Goal: Task Accomplishment & Management: Manage account settings

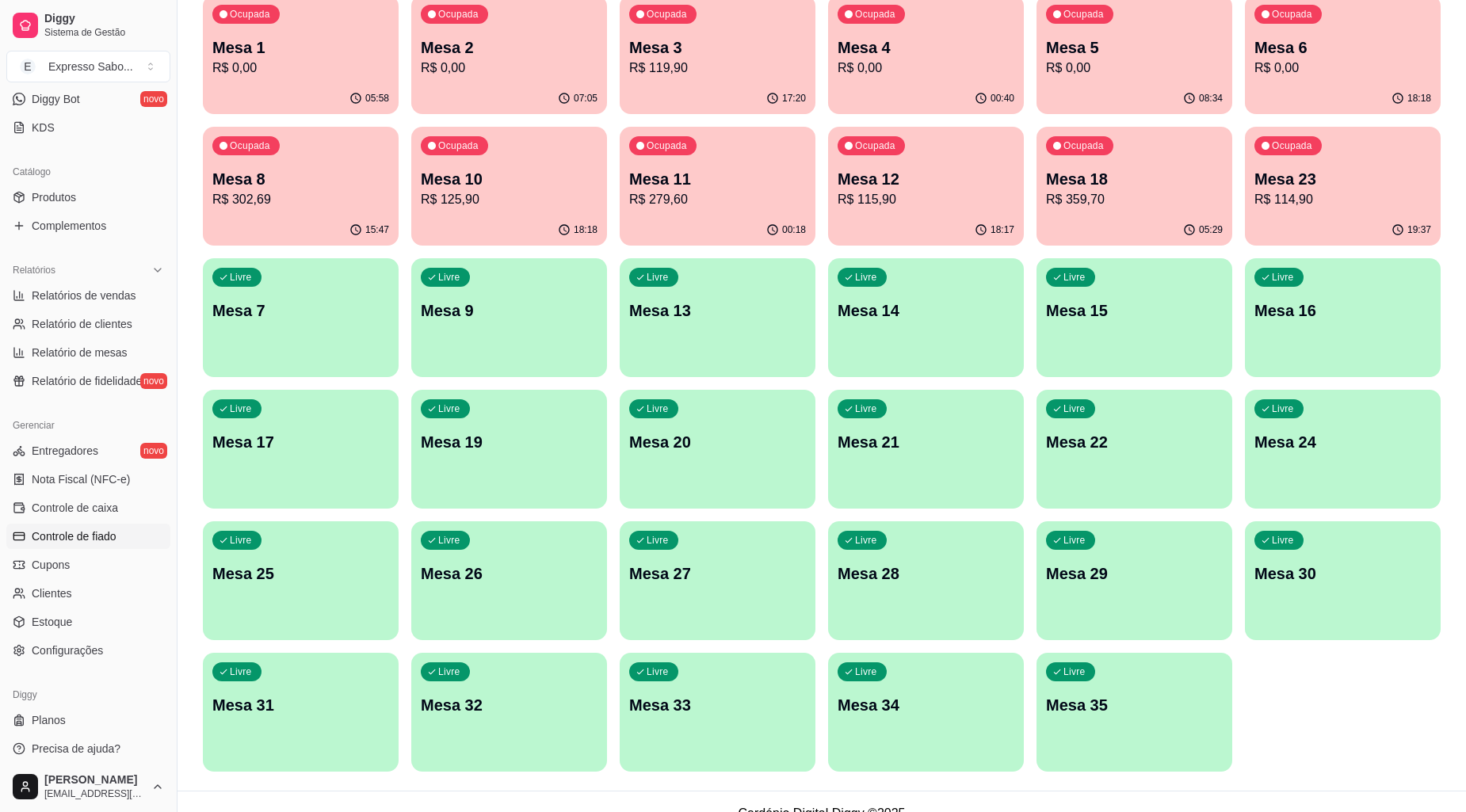
scroll to position [349, 0]
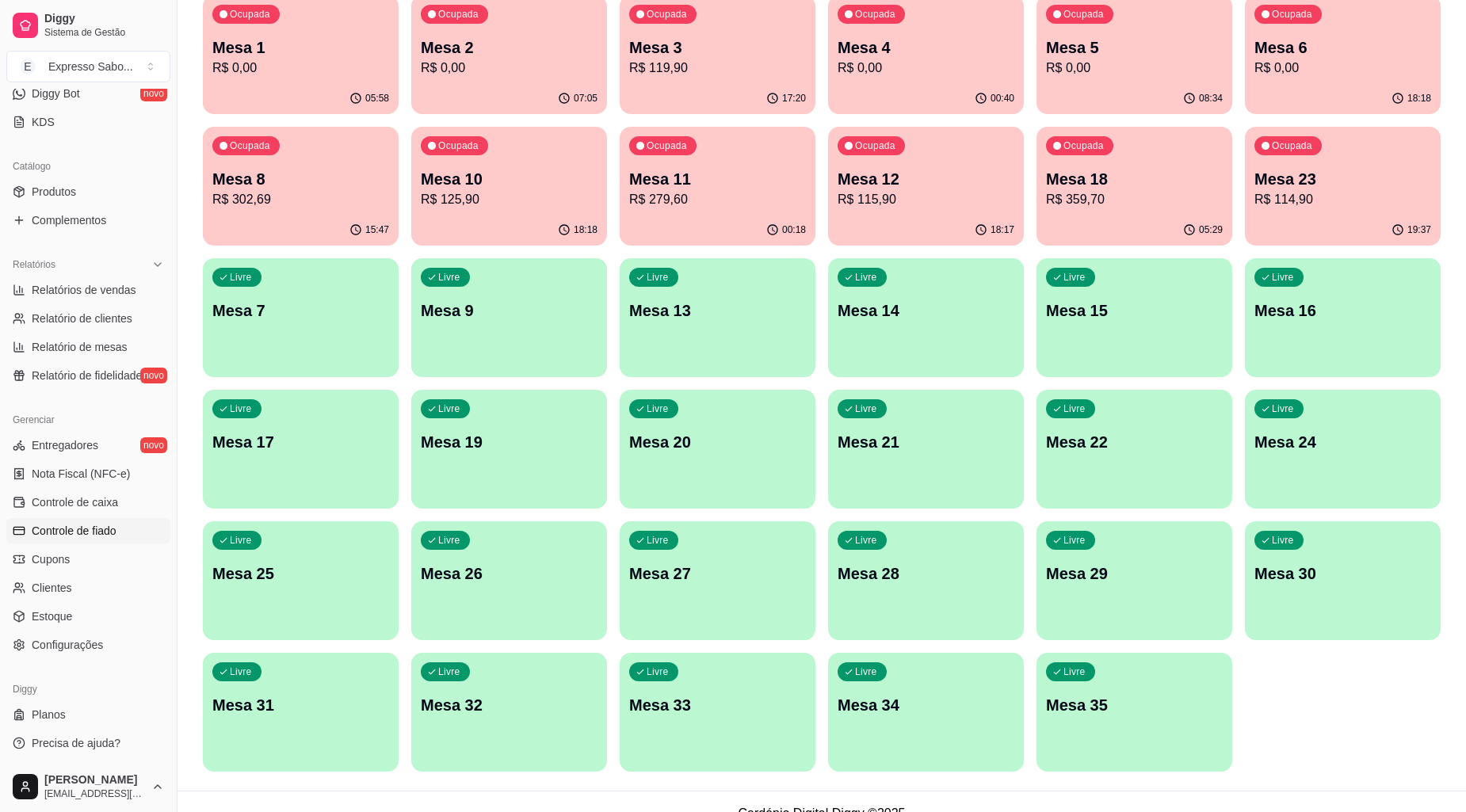
click at [75, 527] on span "Controle de fiado" at bounding box center [74, 531] width 85 height 16
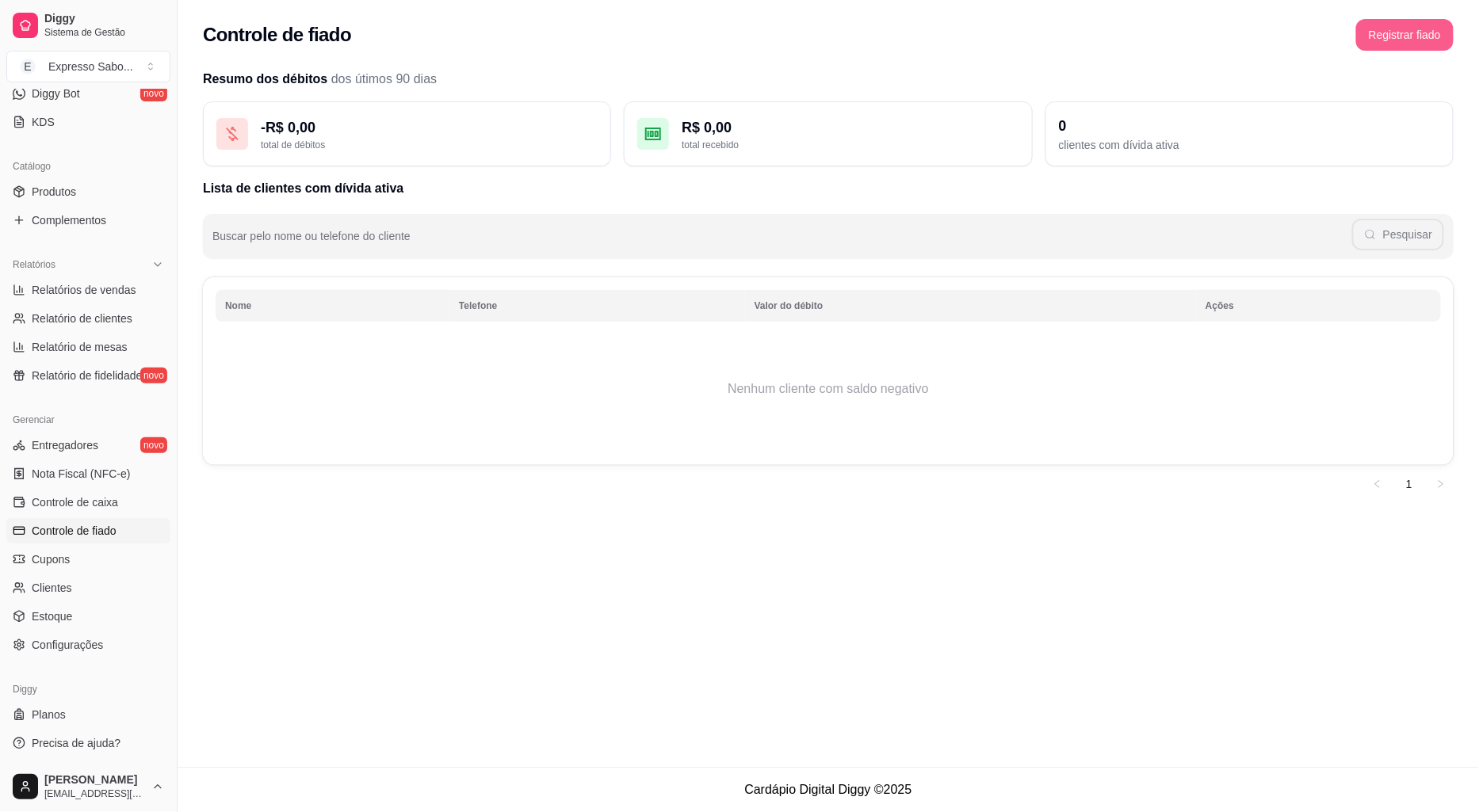
click at [1388, 33] on button "Registrar fiado" at bounding box center [1405, 35] width 98 height 32
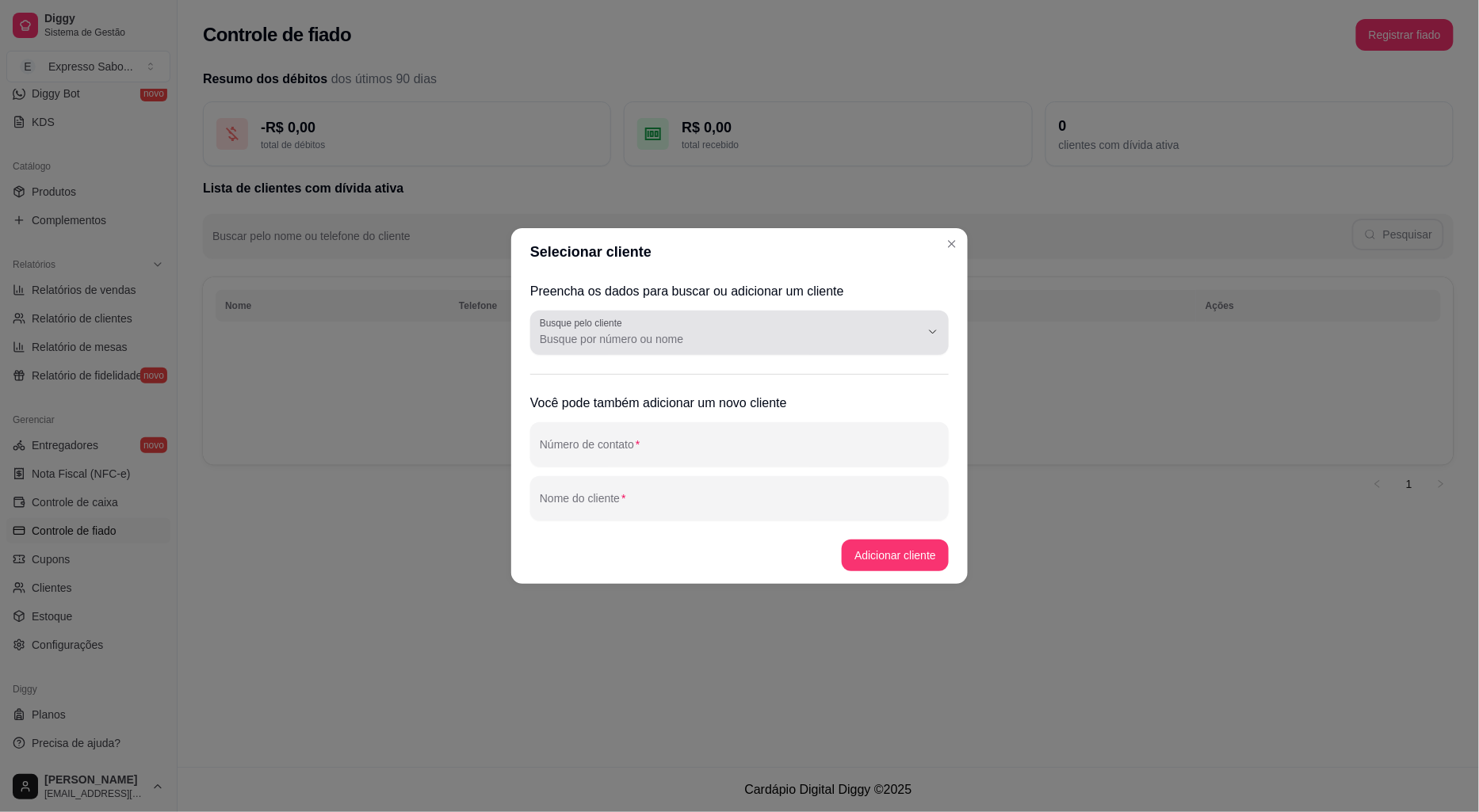
click at [795, 331] on input "Busque pelo cliente" at bounding box center [717, 339] width 355 height 16
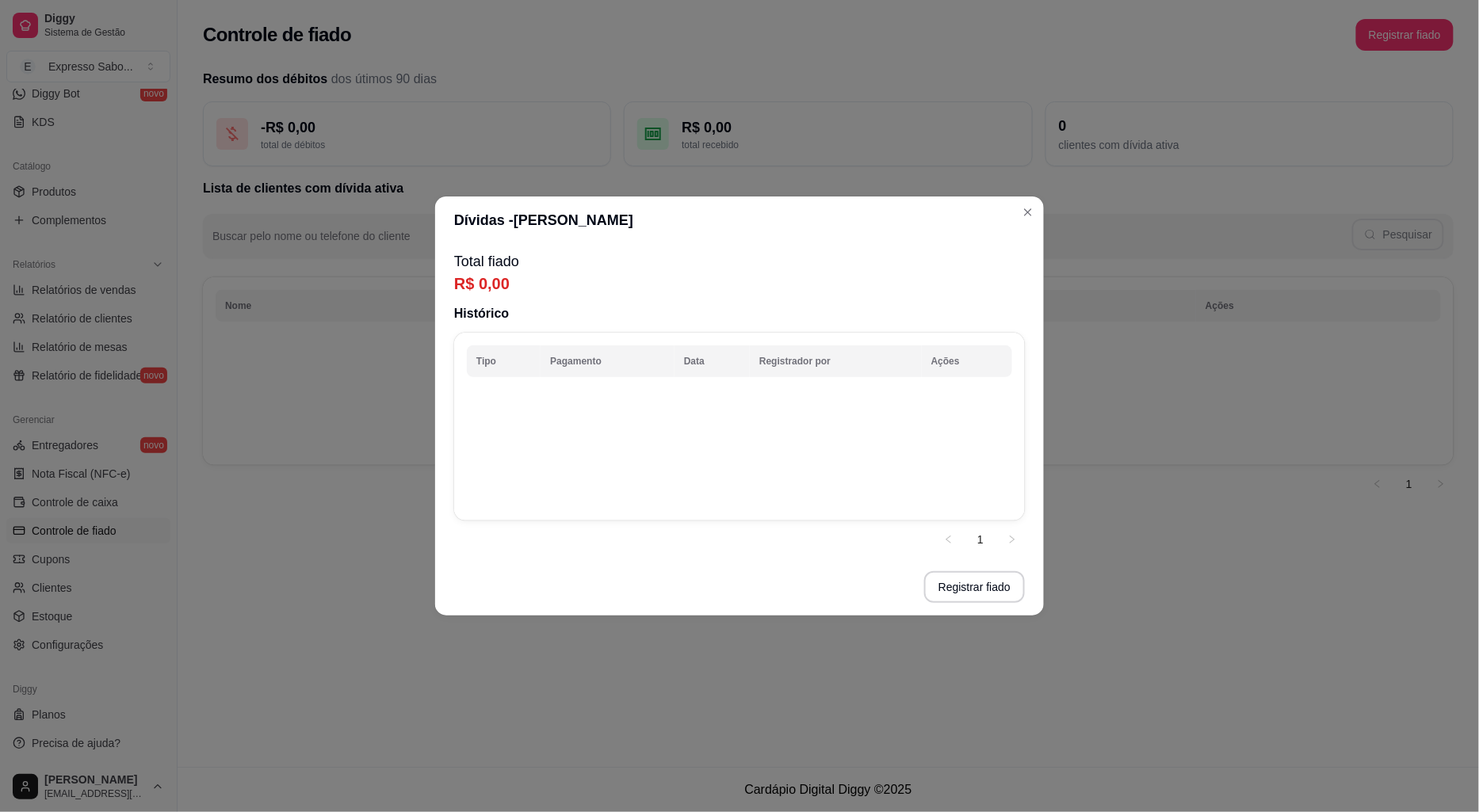
click at [504, 286] on p "R$ 0,00" at bounding box center [740, 284] width 571 height 22
click at [999, 593] on button "Registrar fiado" at bounding box center [975, 587] width 98 height 31
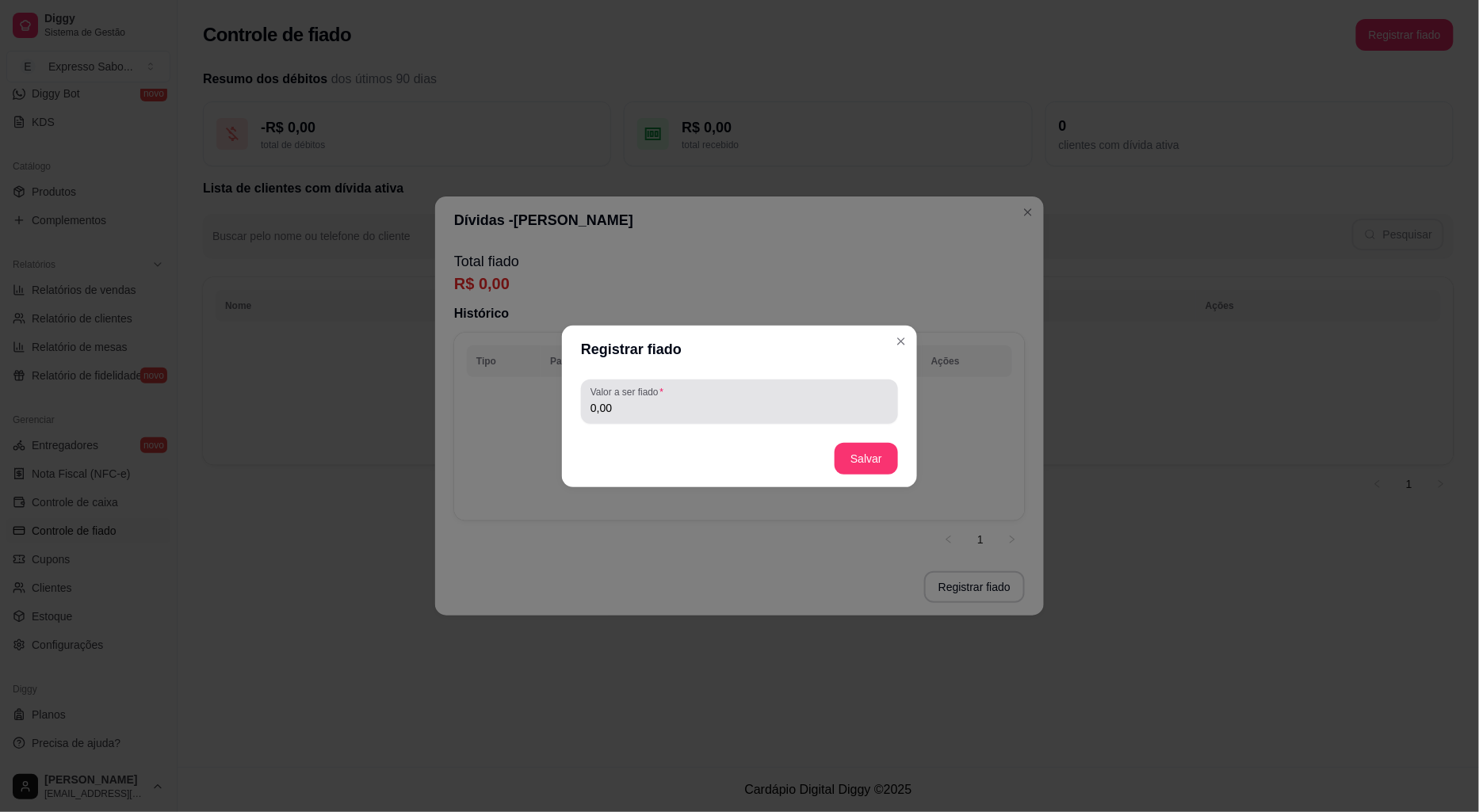
click at [680, 413] on input "0,00" at bounding box center [740, 408] width 298 height 16
type input "90,00"
click at [868, 464] on button "Salvar" at bounding box center [866, 459] width 63 height 32
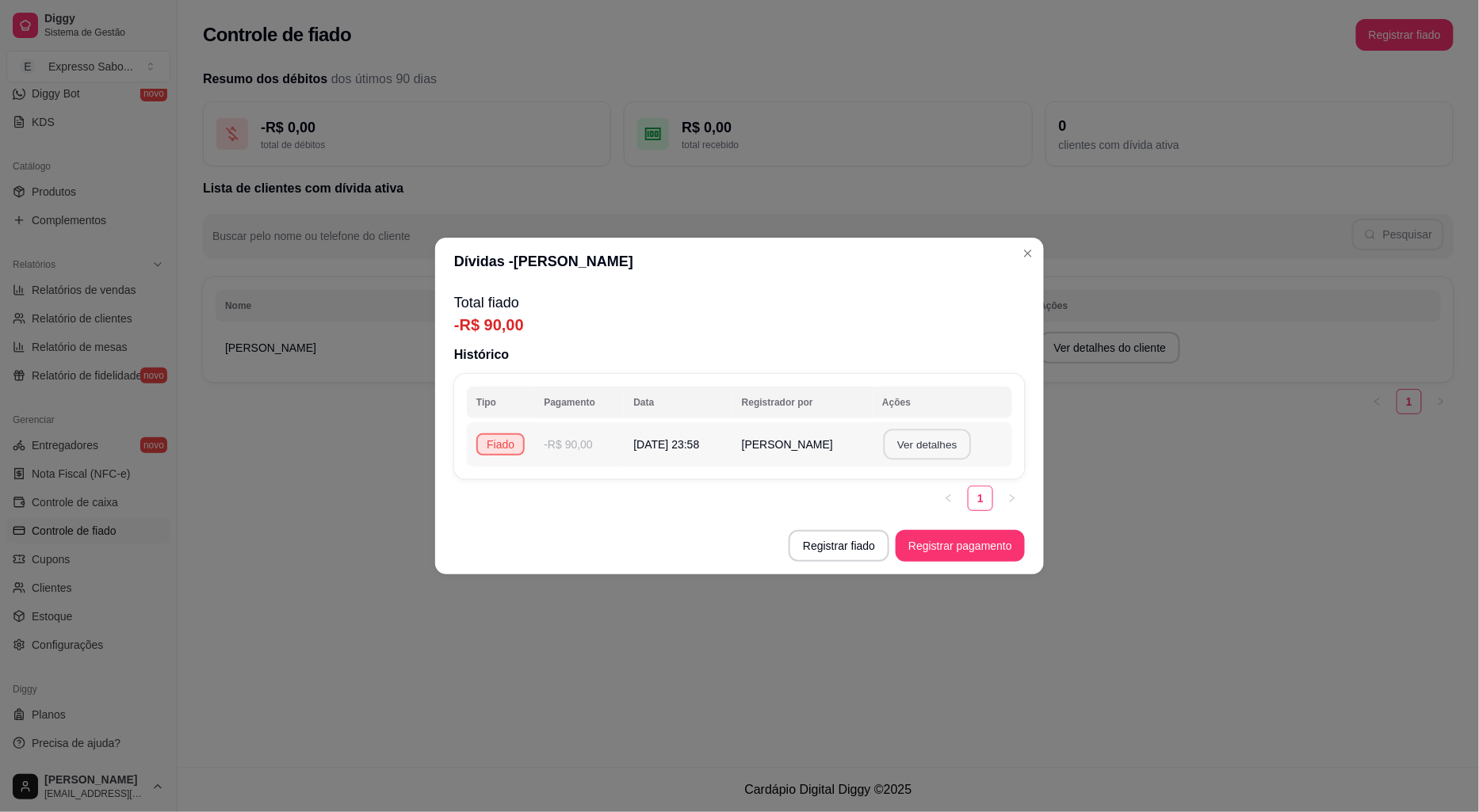
click at [907, 447] on button "Ver detalhes" at bounding box center [927, 444] width 87 height 31
click at [851, 551] on button "Registrar fiado" at bounding box center [839, 546] width 101 height 32
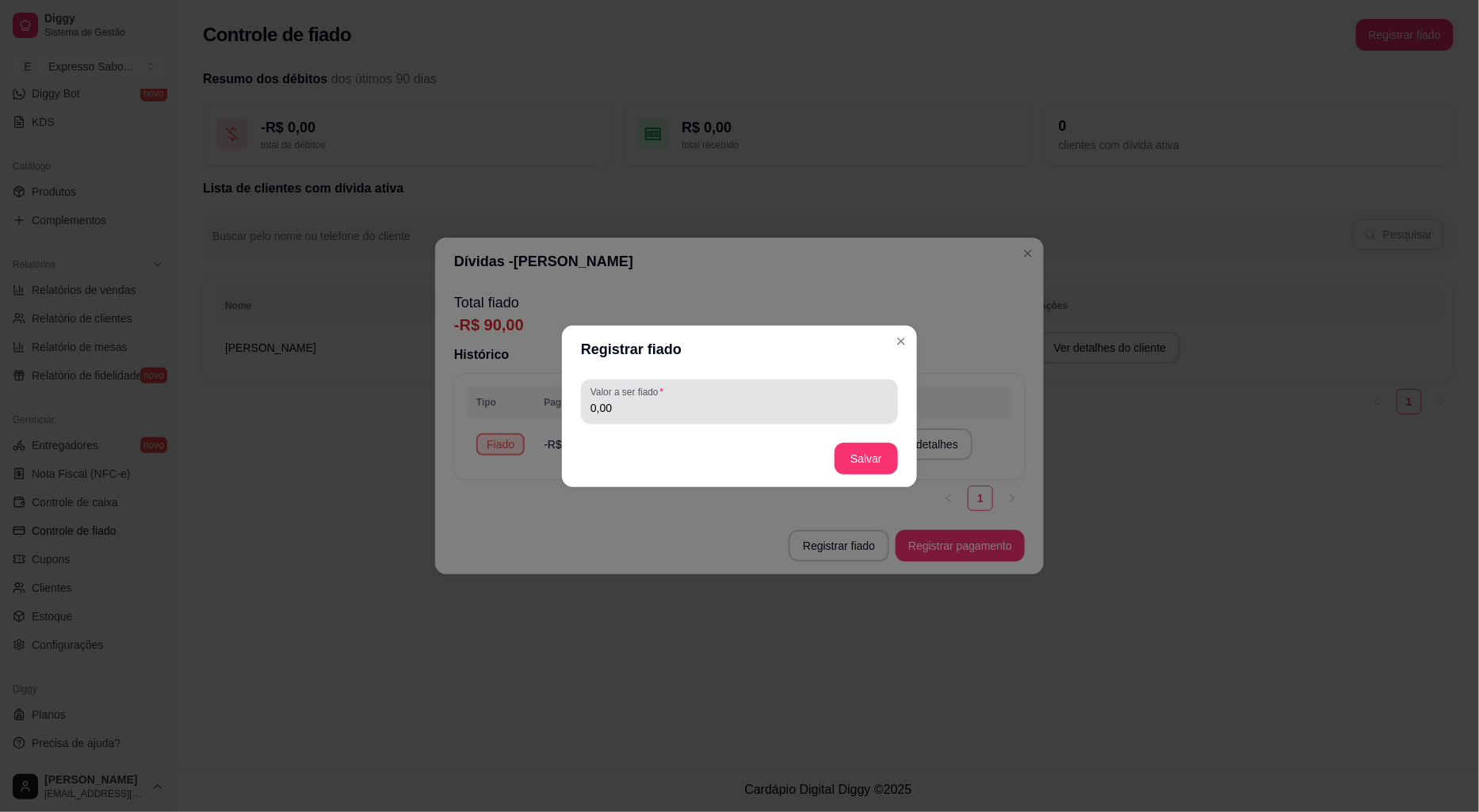
click at [706, 420] on div "Valor a ser fiado 0,00" at bounding box center [740, 402] width 317 height 45
type input "20,00"
click at [875, 457] on button "Salvar" at bounding box center [866, 459] width 63 height 32
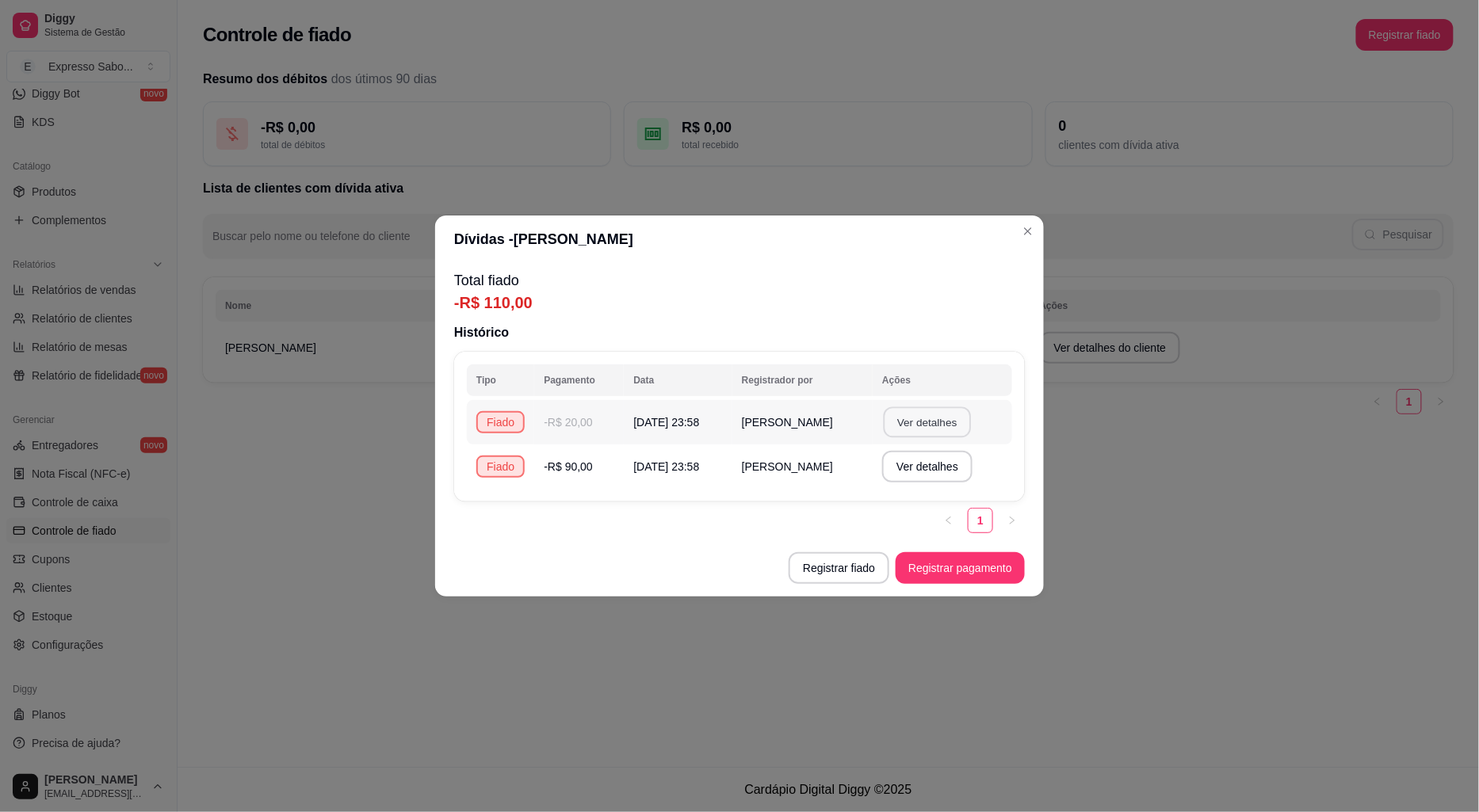
click at [931, 417] on button "Ver detalhes" at bounding box center [927, 423] width 87 height 31
click at [964, 574] on button "Registrar pagamento" at bounding box center [960, 568] width 130 height 32
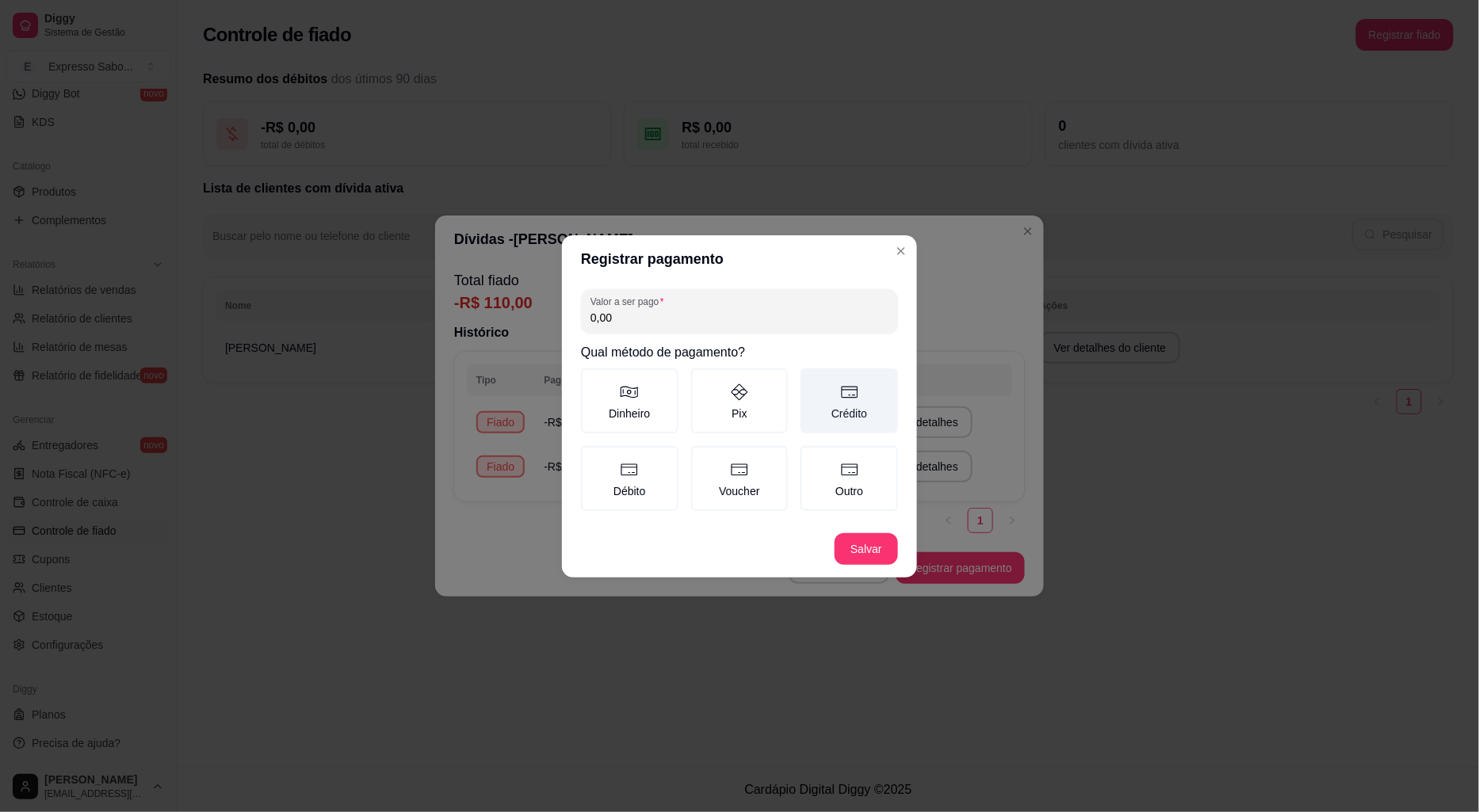
click at [843, 395] on icon at bounding box center [850, 392] width 19 height 19
click at [812, 380] on button "Crédito" at bounding box center [806, 374] width 13 height 13
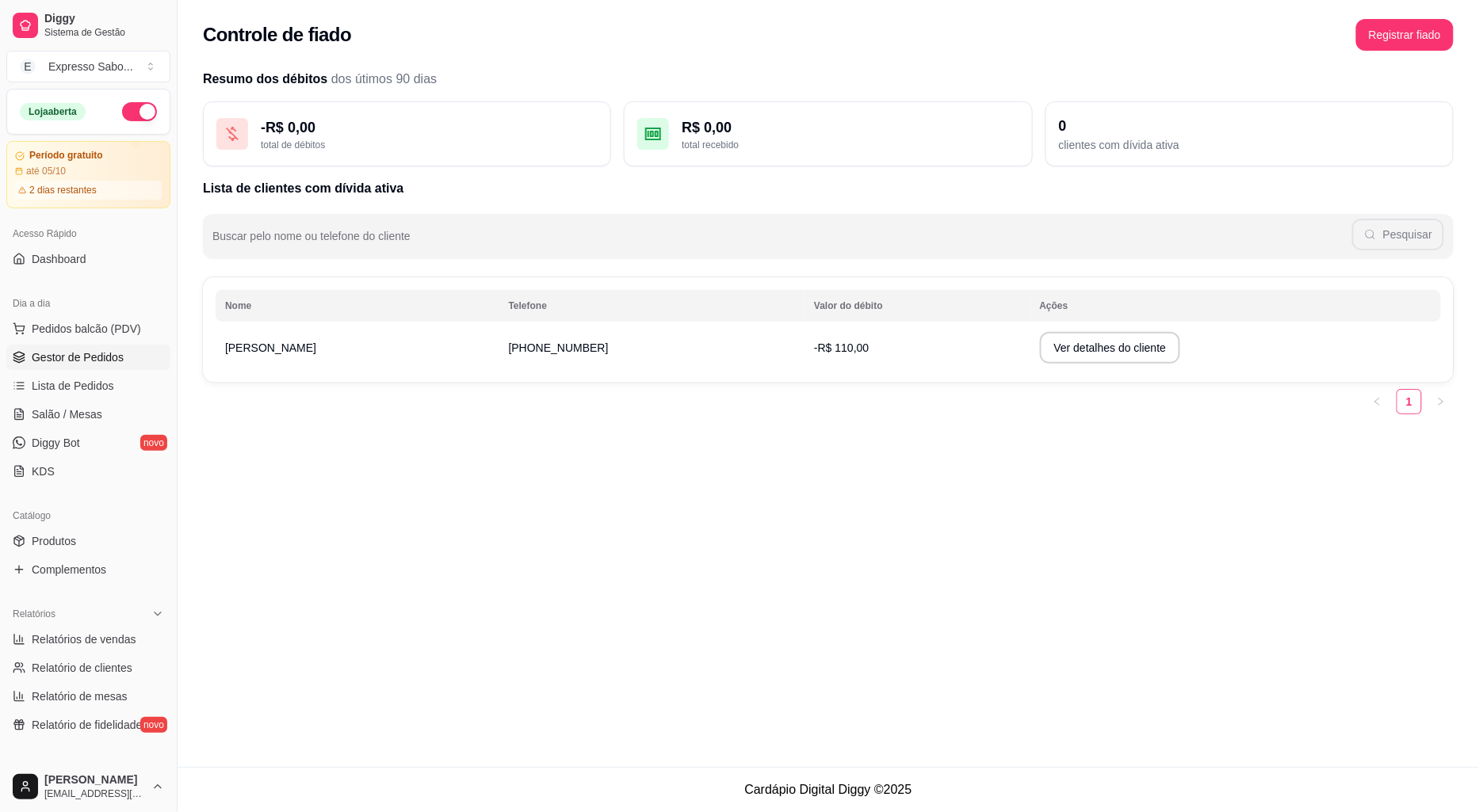
click at [47, 349] on span "Gestor de Pedidos" at bounding box center [78, 357] width 92 height 16
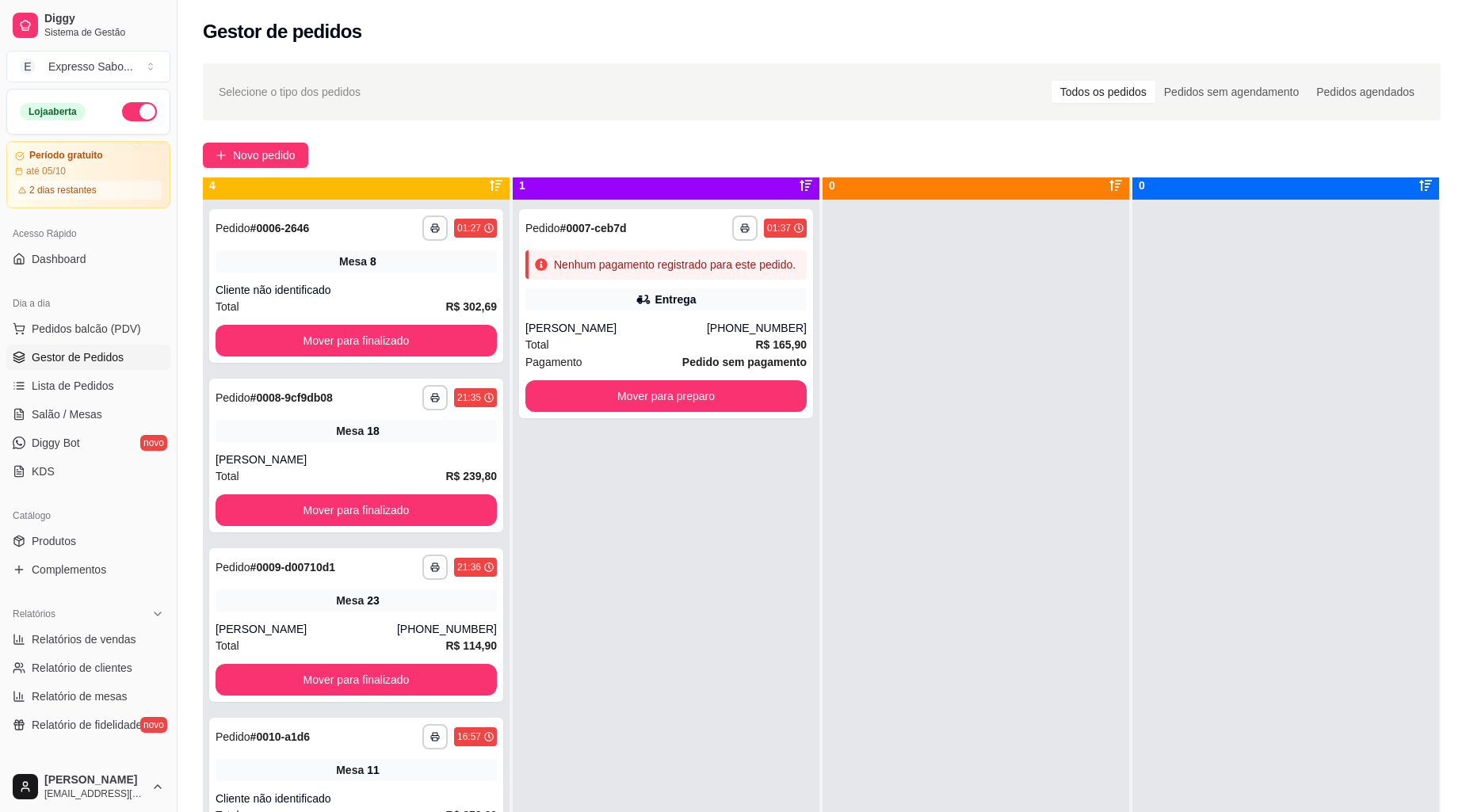
scroll to position [44, 0]
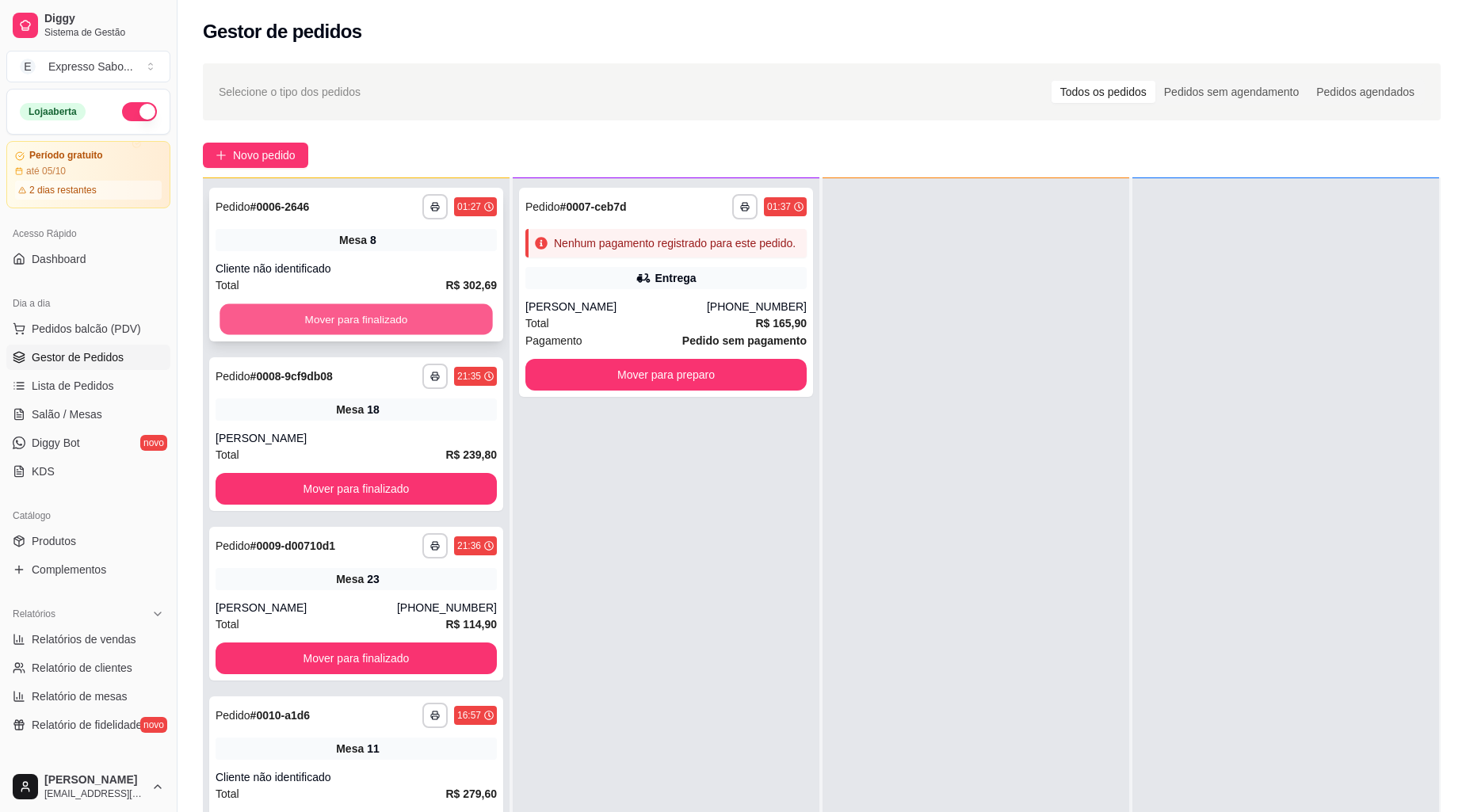
click at [367, 317] on button "Mover para finalizado" at bounding box center [356, 320] width 273 height 31
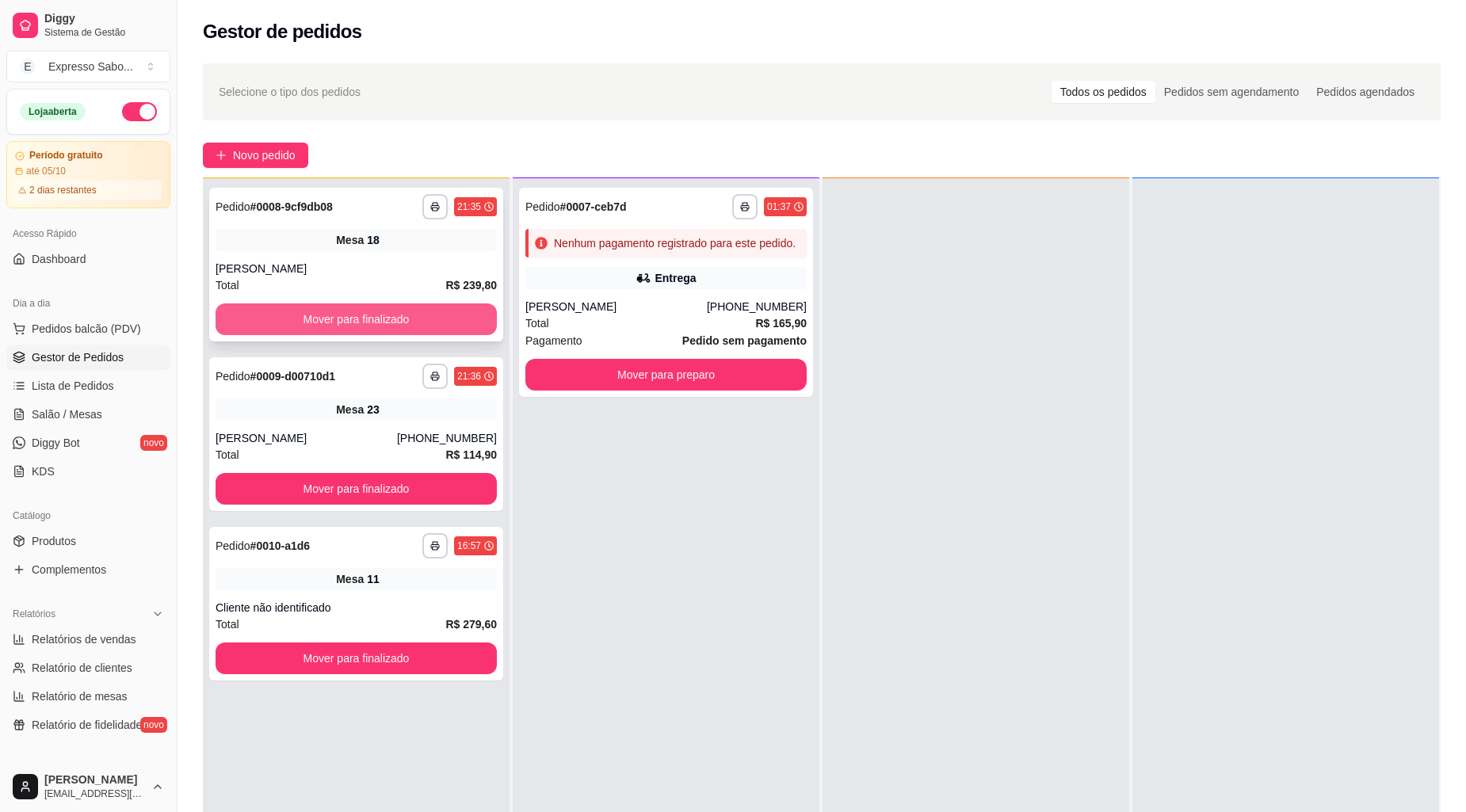
click at [380, 328] on button "Mover para finalizado" at bounding box center [357, 320] width 281 height 32
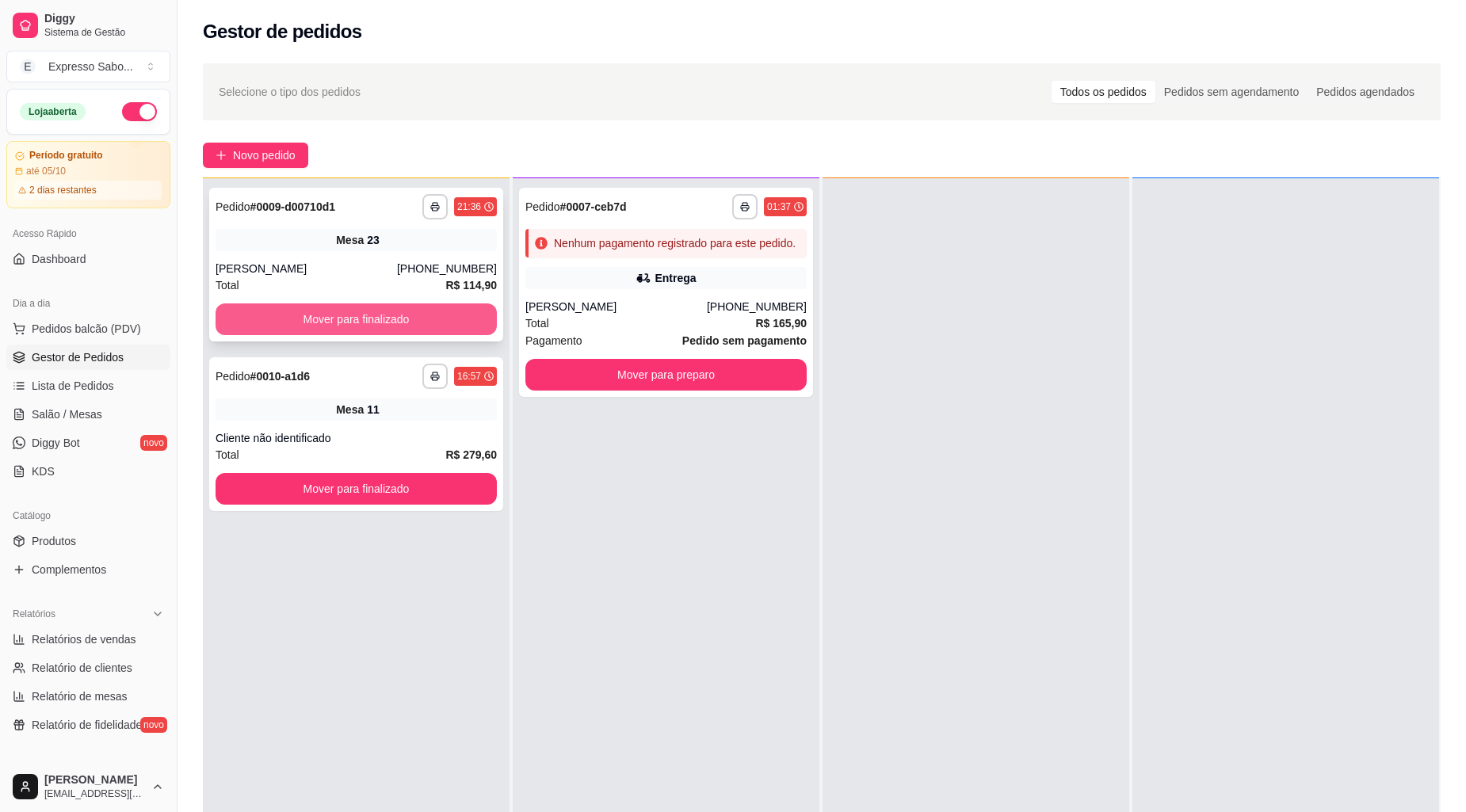
click at [380, 325] on button "Mover para finalizado" at bounding box center [357, 320] width 281 height 32
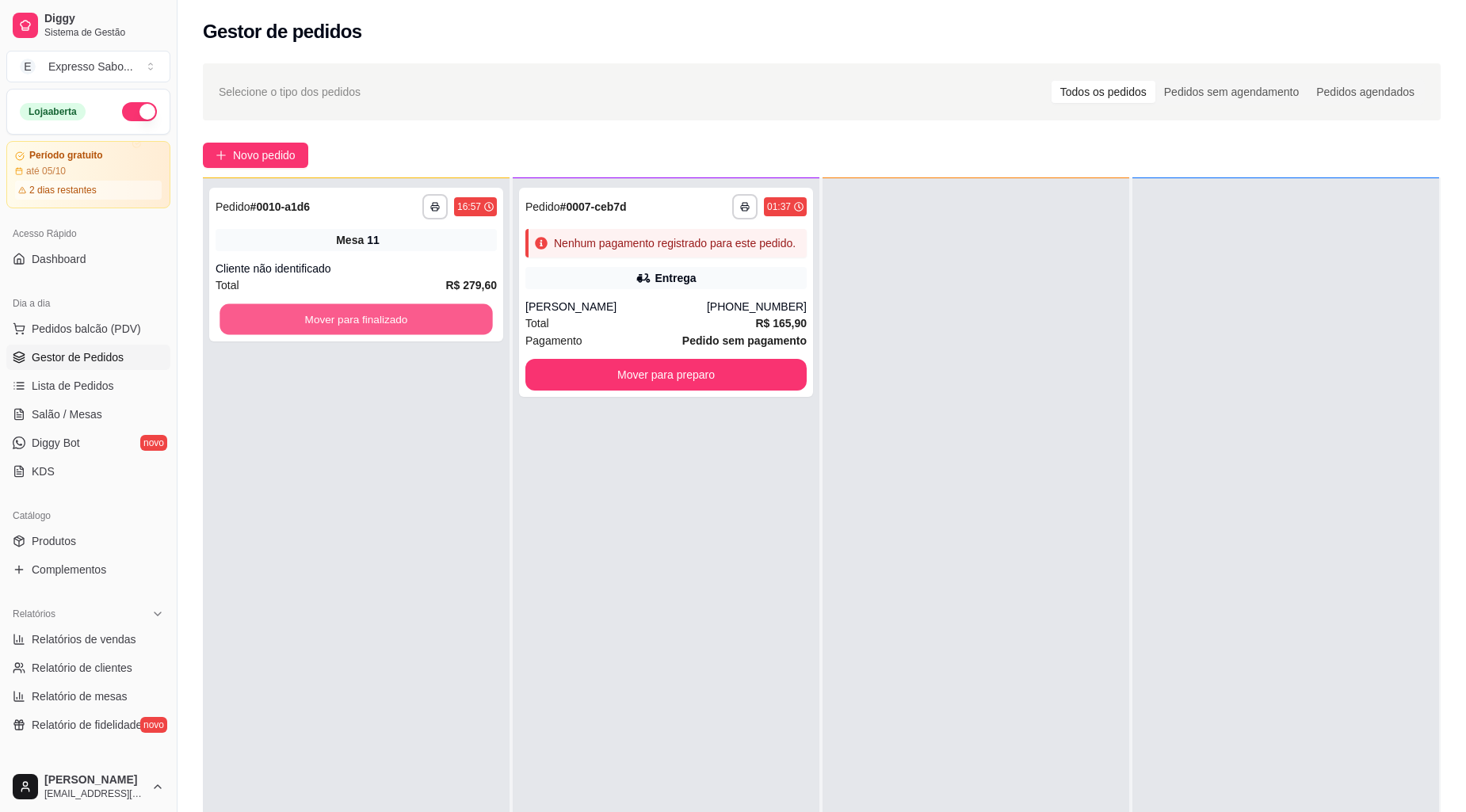
click at [380, 321] on button "Mover para finalizado" at bounding box center [356, 320] width 273 height 31
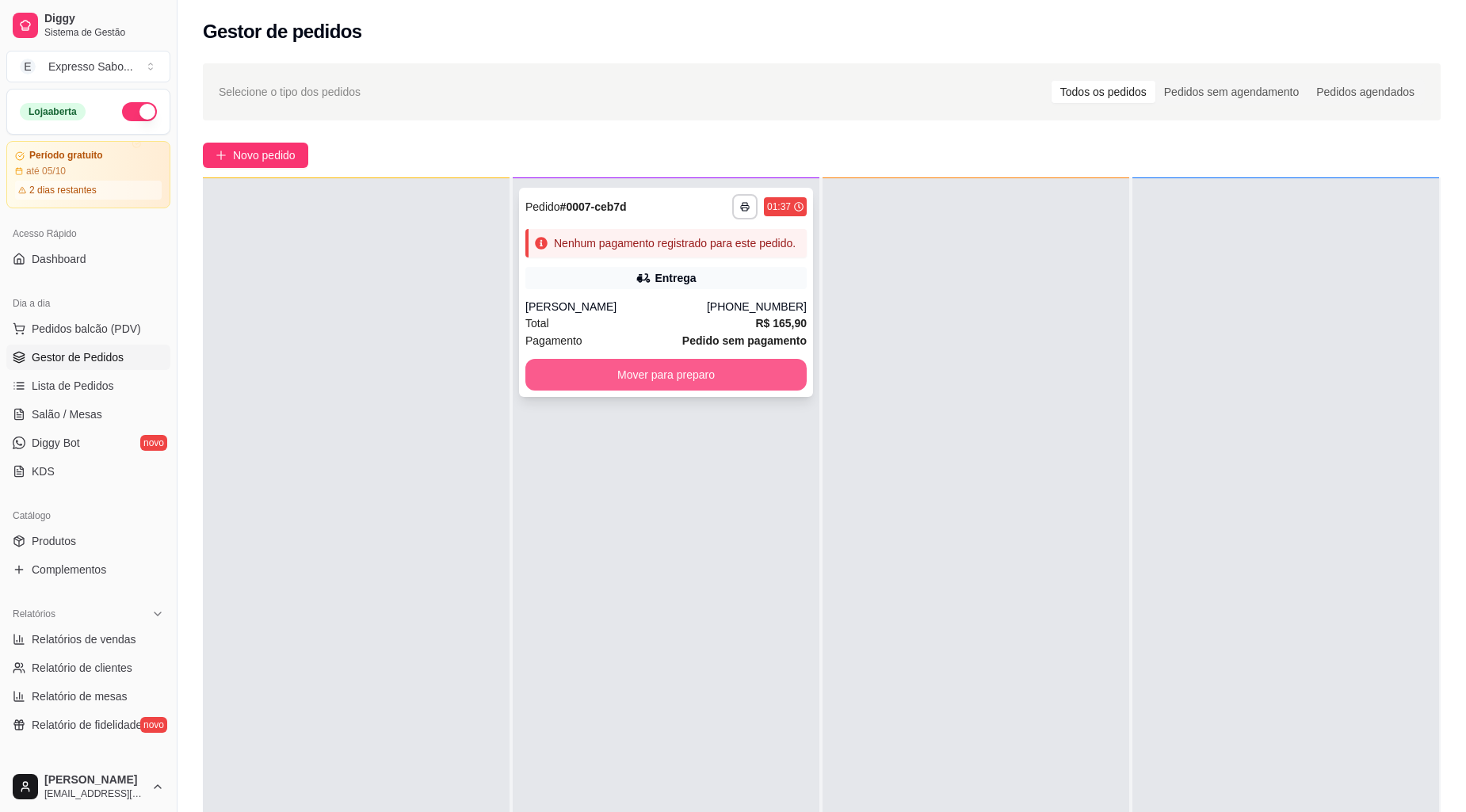
click at [710, 379] on button "Mover para preparo" at bounding box center [666, 375] width 281 height 32
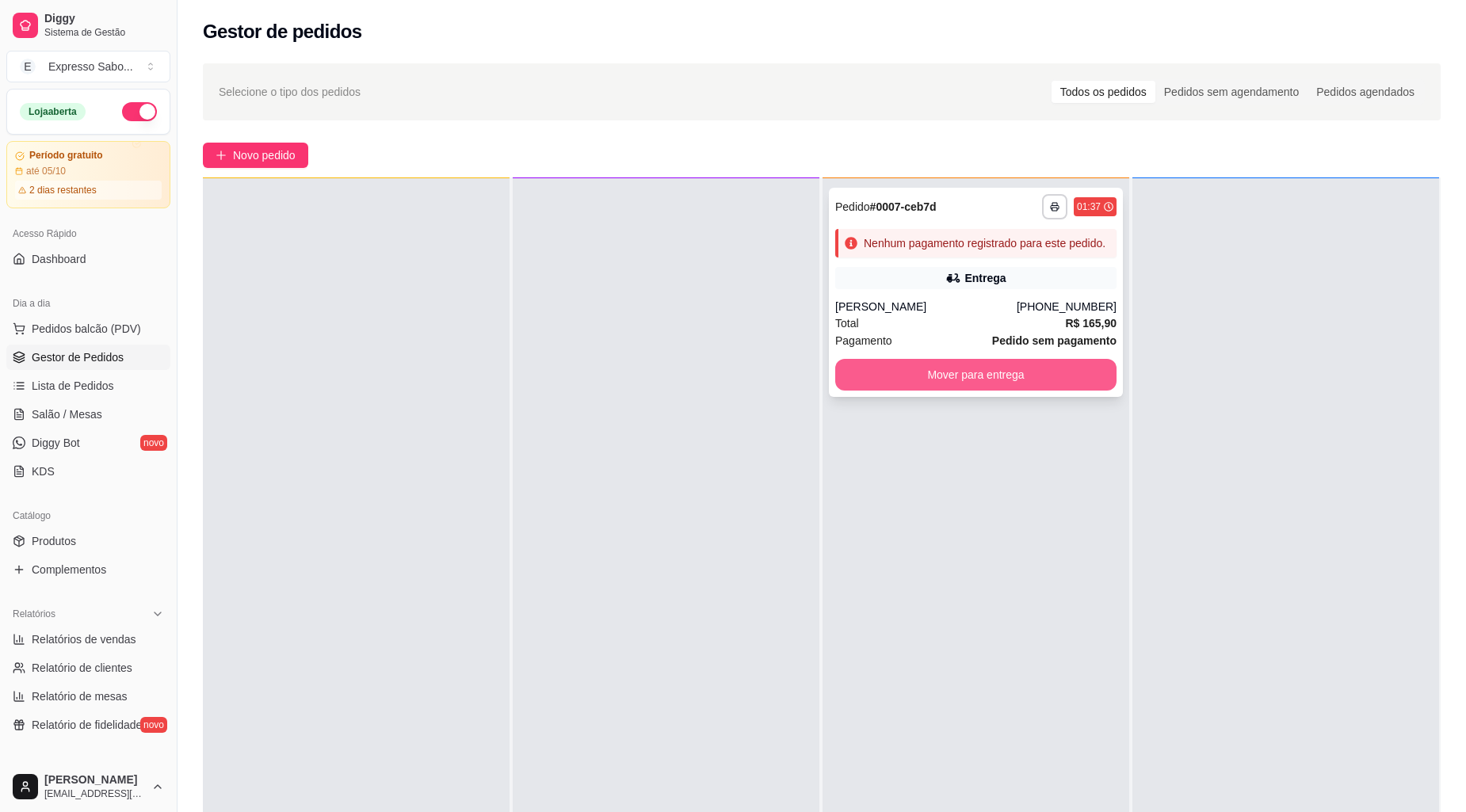
click at [855, 359] on button "Mover para entrega" at bounding box center [976, 375] width 281 height 32
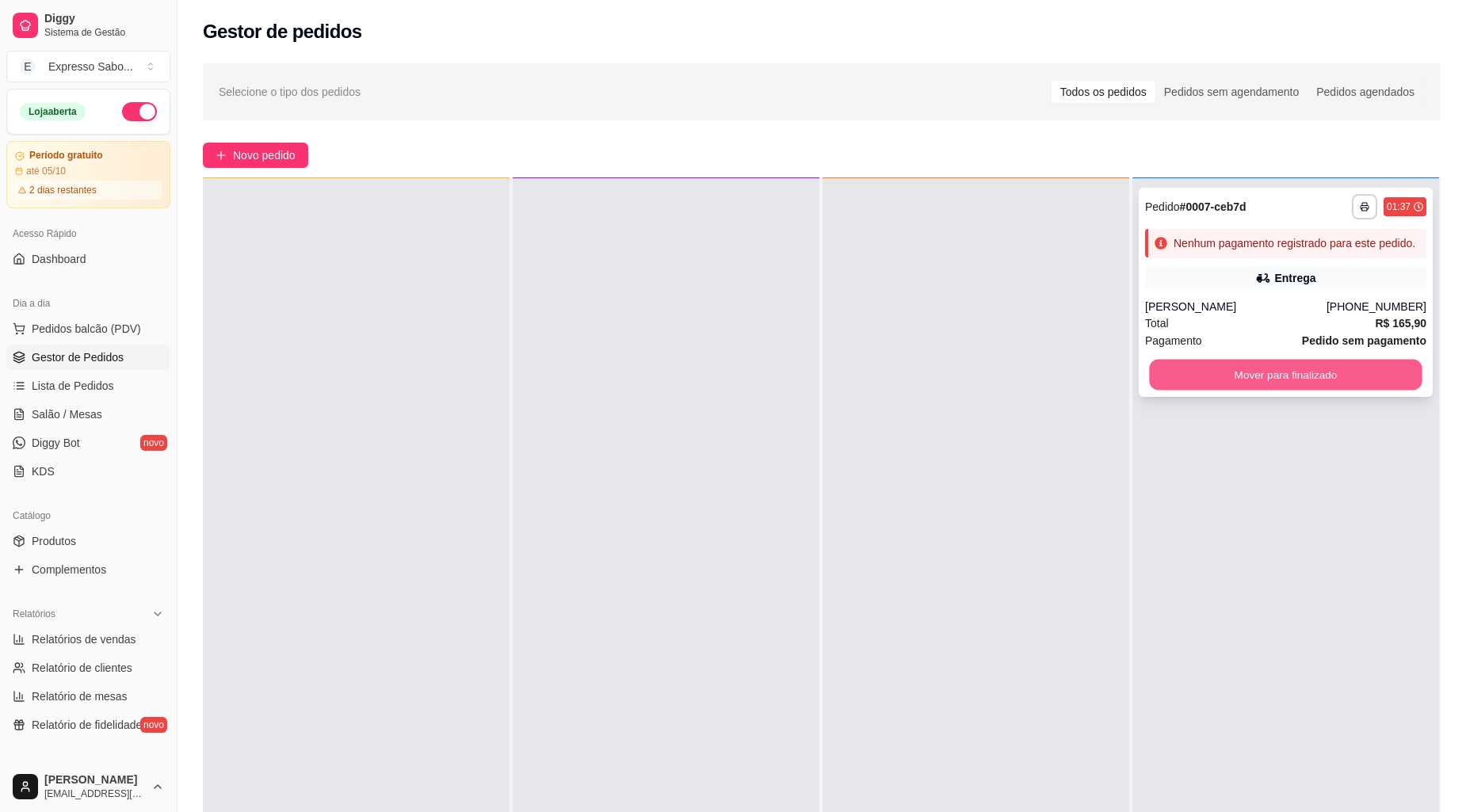
click at [1257, 364] on button "Mover para finalizado" at bounding box center [1285, 375] width 273 height 31
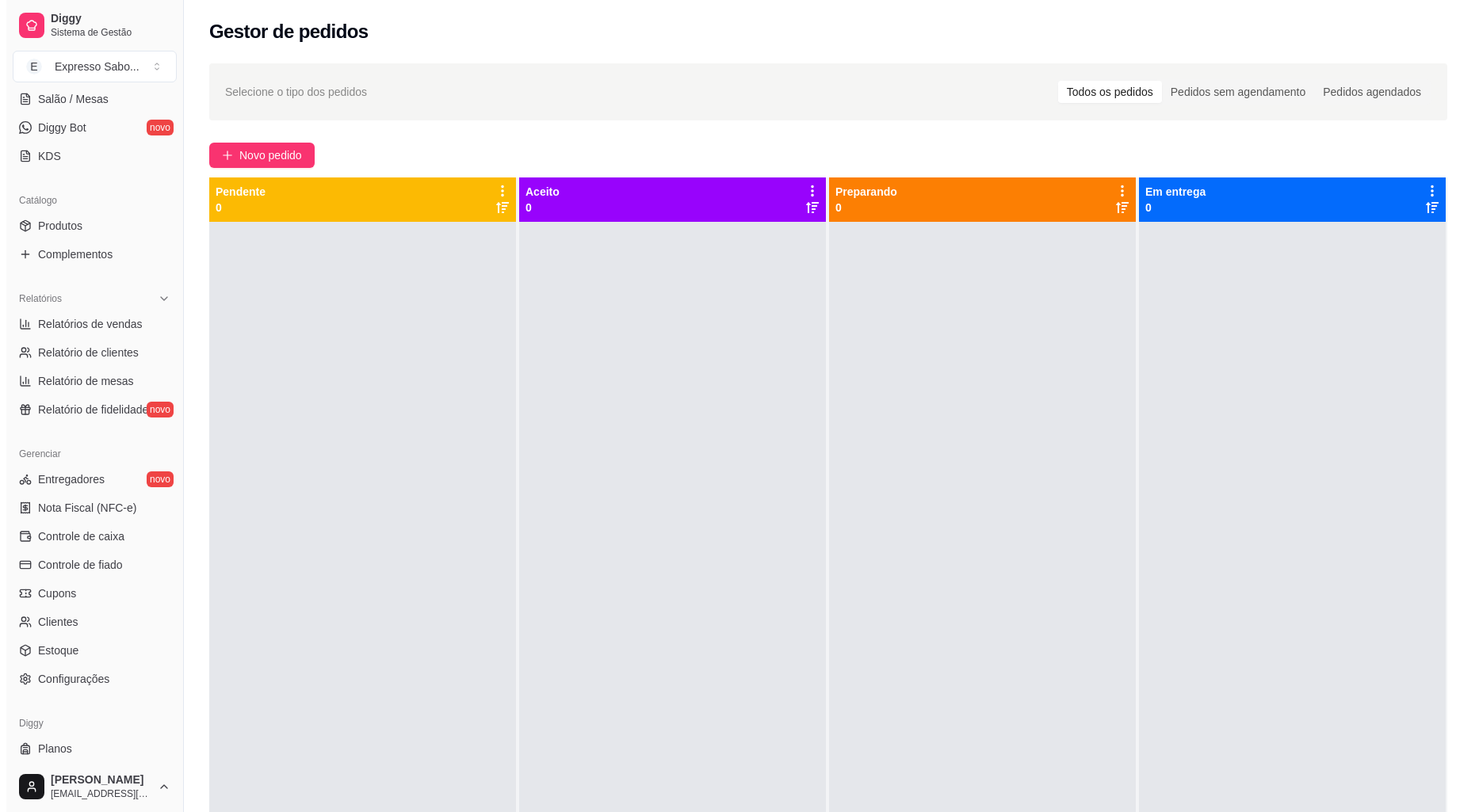
scroll to position [349, 0]
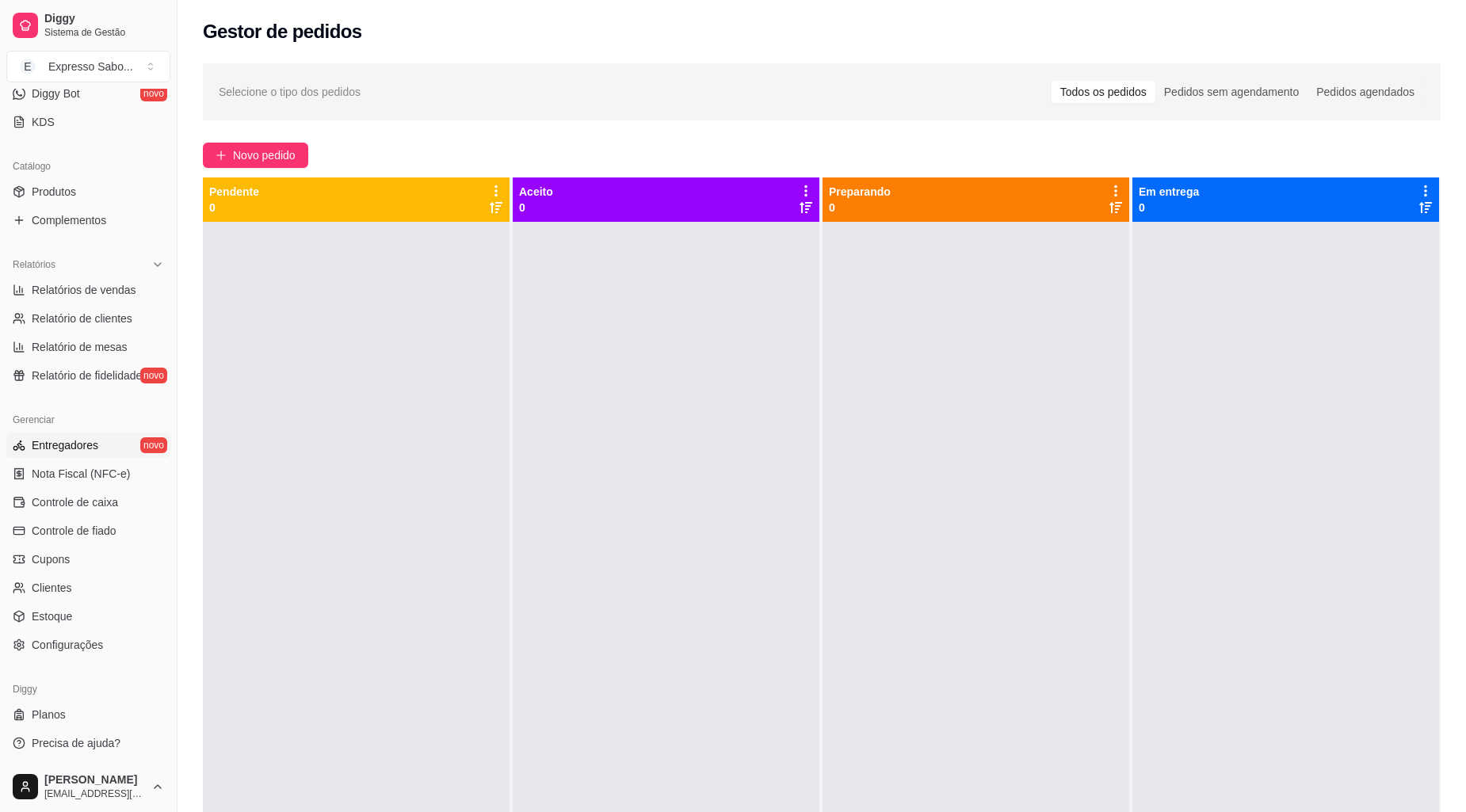
click at [104, 452] on link "Entregadores novo" at bounding box center [88, 445] width 164 height 26
